Goal: Task Accomplishment & Management: Use online tool/utility

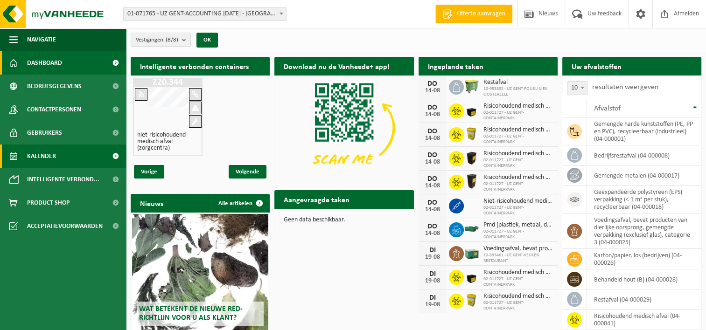
click at [40, 157] on span "Kalender" at bounding box center [41, 156] width 29 height 23
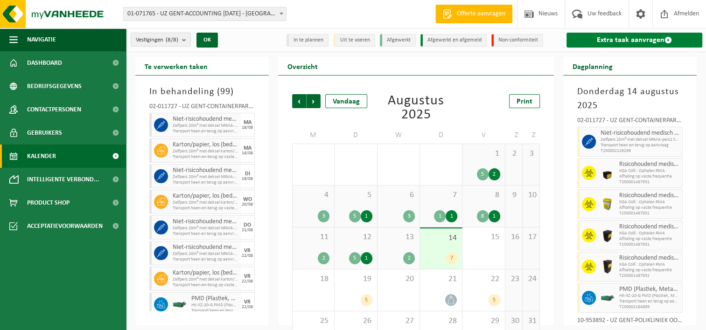
click at [614, 43] on link "Extra taak aanvragen" at bounding box center [634, 40] width 136 height 15
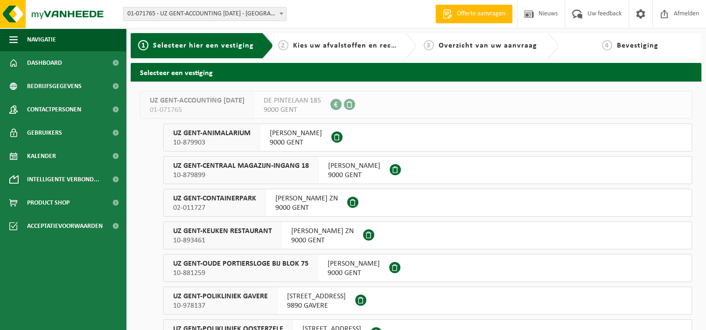
click at [233, 206] on span "02-011727" at bounding box center [214, 207] width 83 height 9
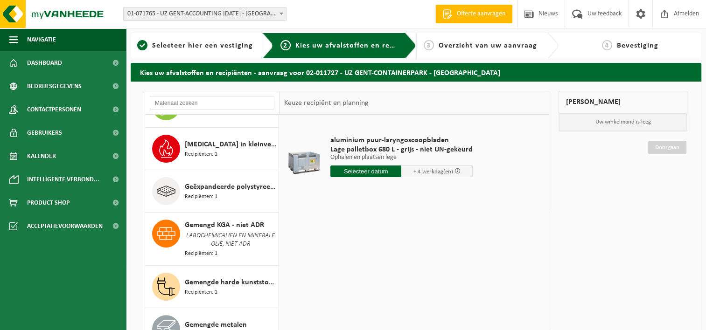
scroll to position [373, 0]
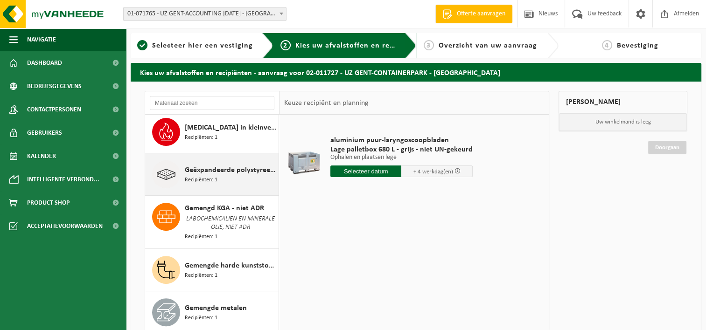
click at [222, 175] on div "Geëxpandeerde polystyreen (EPS) verpakking (< 1 m² per stuk), recycleerbaar Rec…" at bounding box center [230, 174] width 91 height 28
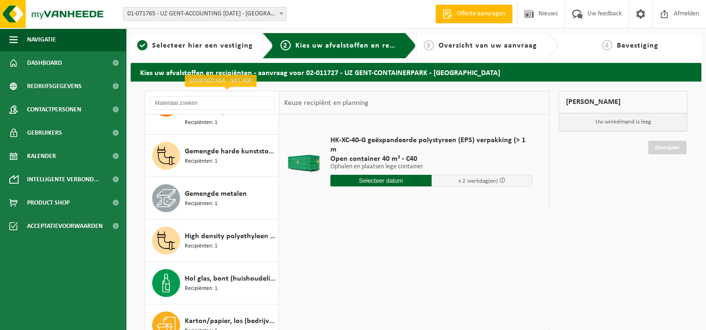
scroll to position [502, 0]
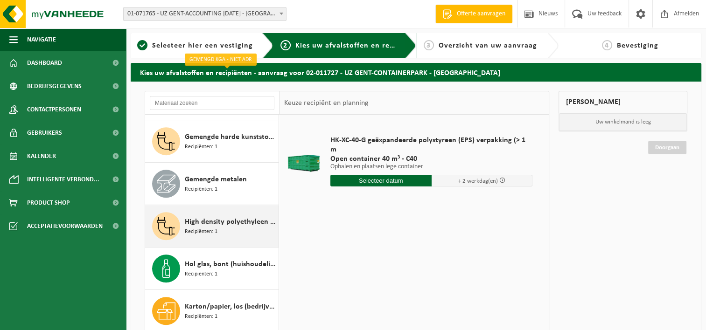
click at [192, 217] on span "High density polyethyleen (HDPE) gekleurd" at bounding box center [230, 221] width 91 height 11
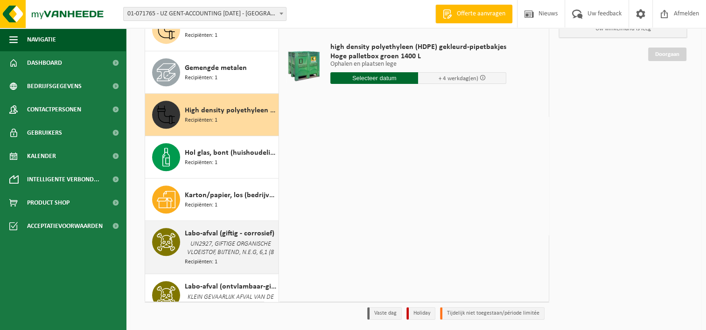
scroll to position [508, 0]
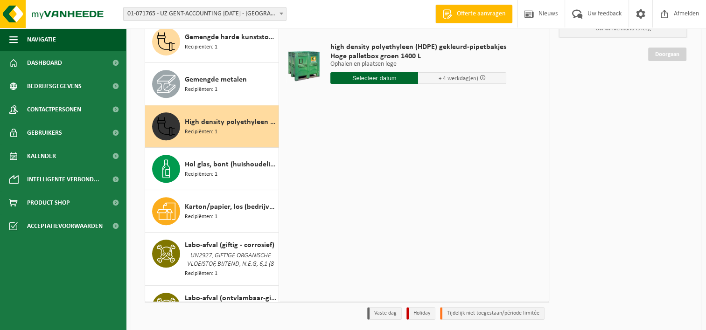
click at [208, 128] on span "Recipiënten: 1" at bounding box center [201, 132] width 33 height 9
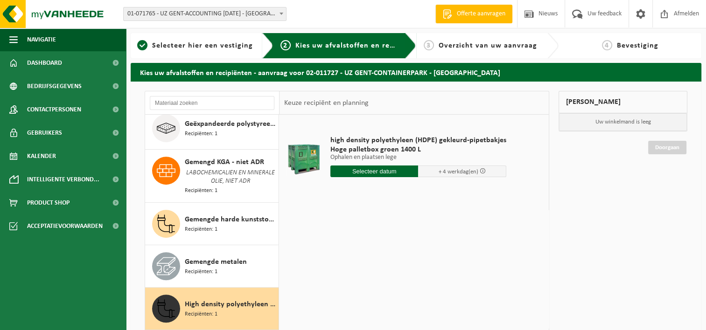
scroll to position [420, 0]
click at [208, 124] on span "Geëxpandeerde polystyreen (EPS) verpakking (< 1 m² per stuk), recycleerbaar" at bounding box center [230, 123] width 91 height 11
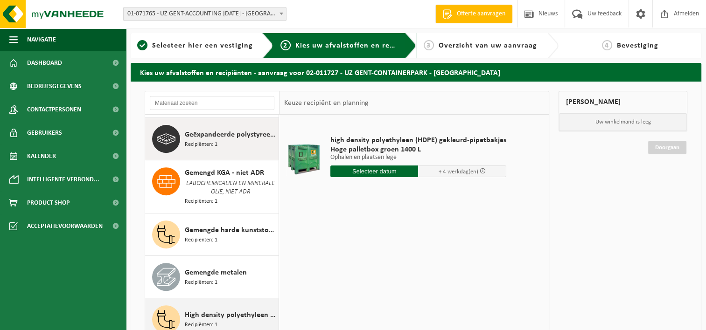
scroll to position [409, 0]
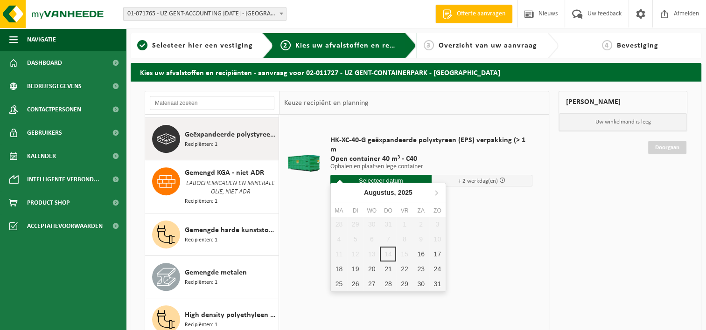
click at [374, 175] on input "text" at bounding box center [380, 181] width 101 height 12
click at [357, 267] on div "19" at bounding box center [355, 269] width 16 height 15
type input "Van 2025-08-19"
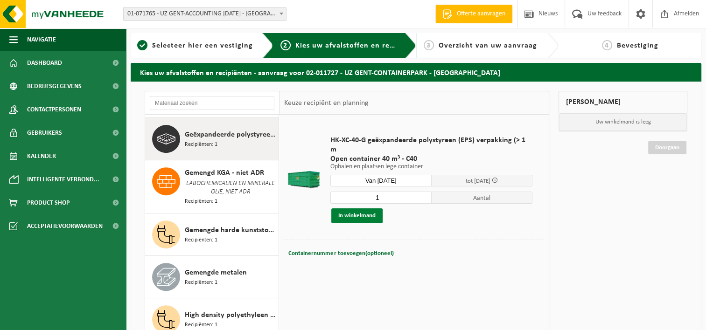
click at [350, 208] on button "In winkelmand" at bounding box center [356, 215] width 51 height 15
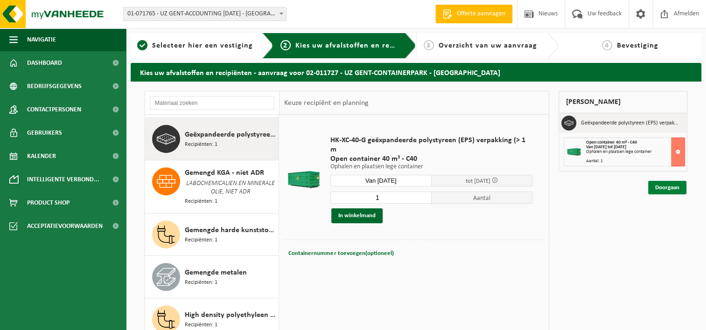
click at [667, 185] on link "Doorgaan" at bounding box center [667, 188] width 38 height 14
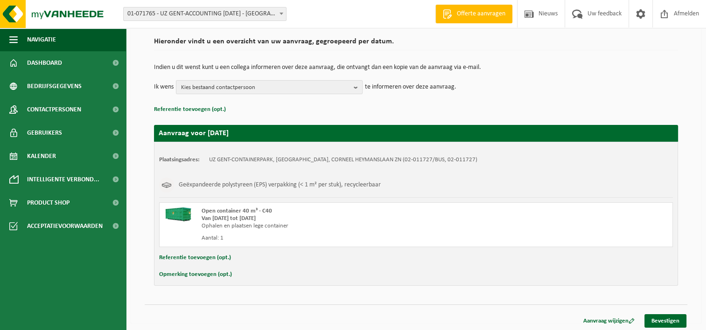
scroll to position [69, 0]
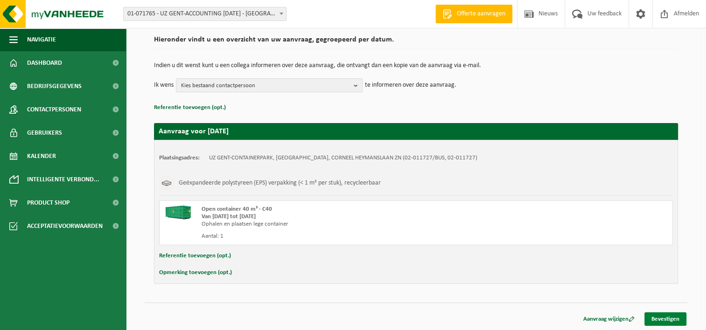
click at [658, 319] on link "Bevestigen" at bounding box center [665, 319] width 42 height 14
